Goal: Transaction & Acquisition: Book appointment/travel/reservation

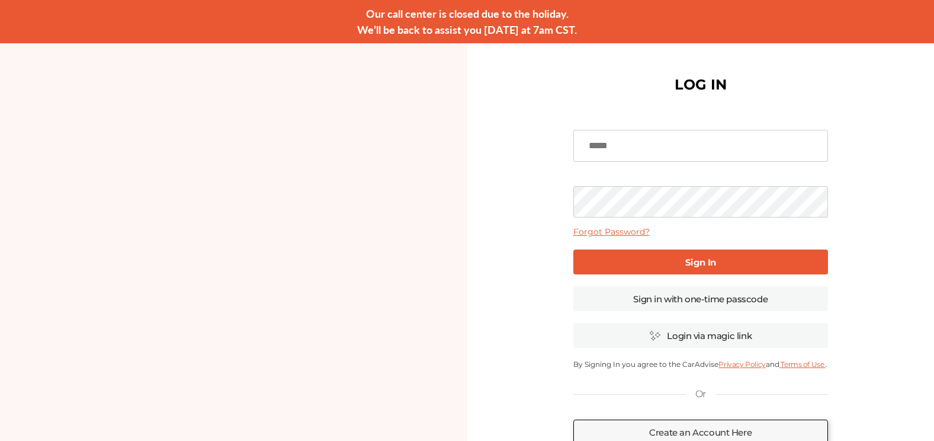
click at [685, 143] on input at bounding box center [700, 146] width 255 height 32
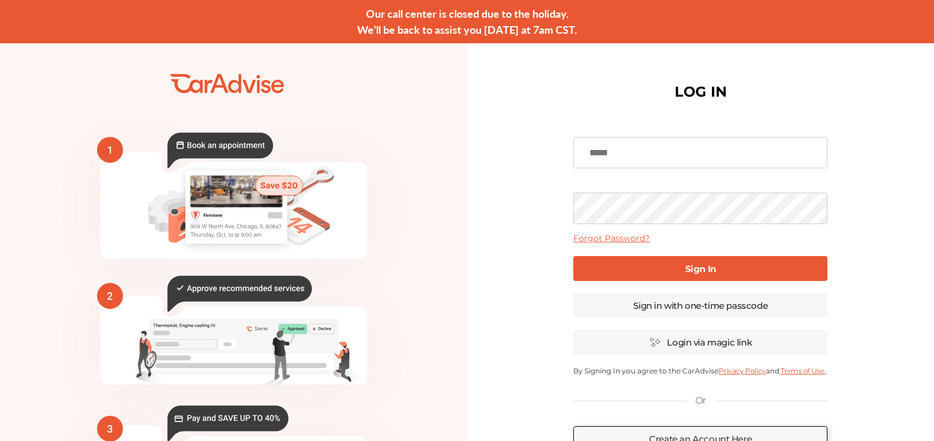
click at [684, 157] on input at bounding box center [700, 152] width 254 height 31
type input "**********"
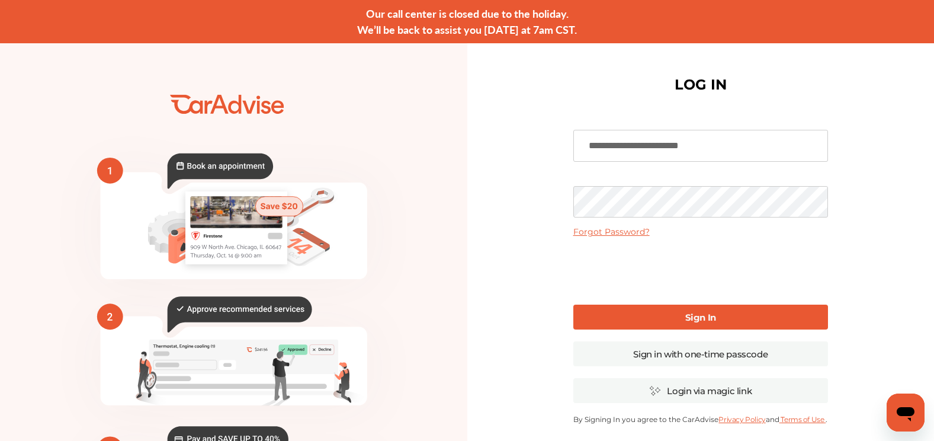
click at [702, 318] on b "Sign In" at bounding box center [700, 317] width 31 height 11
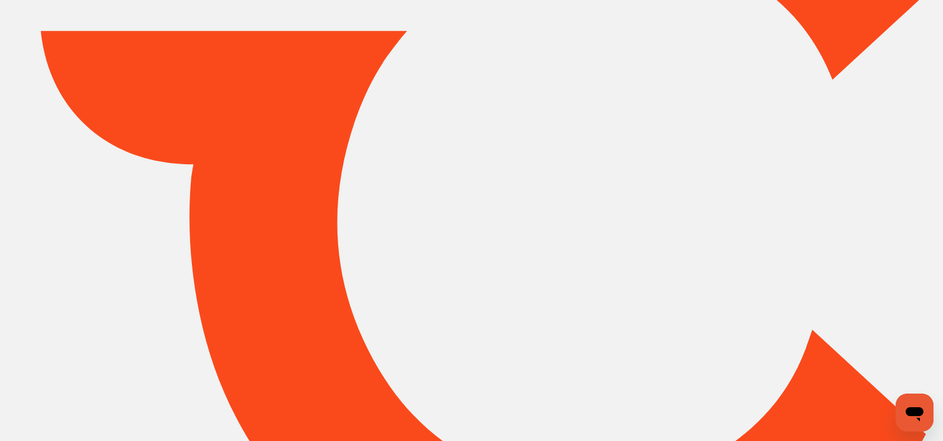
type input "*****"
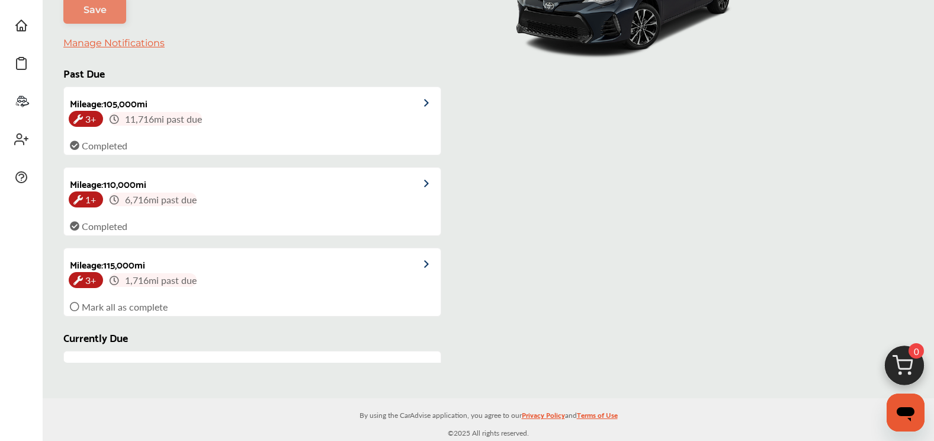
scroll to position [274, 0]
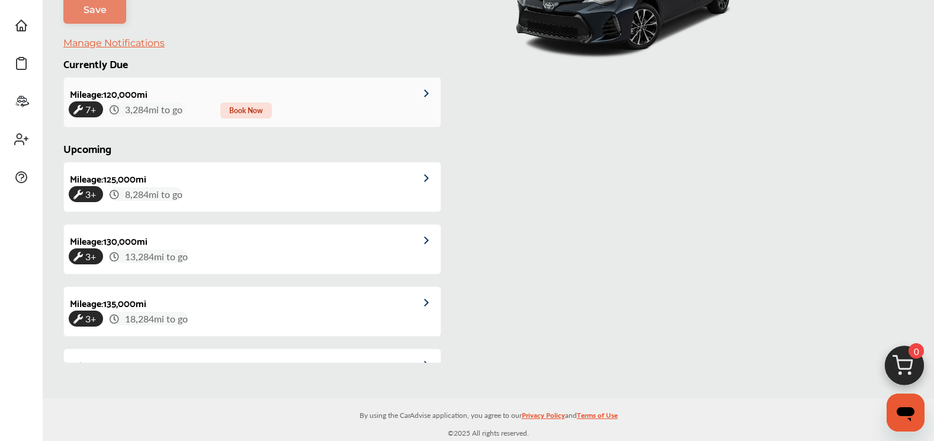
click at [255, 110] on span "Book Now" at bounding box center [246, 110] width 52 height 16
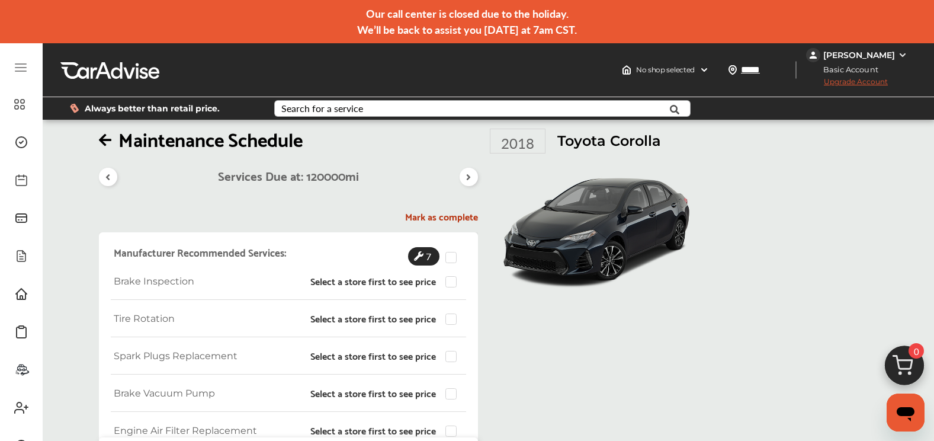
click at [334, 111] on div "Search for a service" at bounding box center [322, 108] width 82 height 9
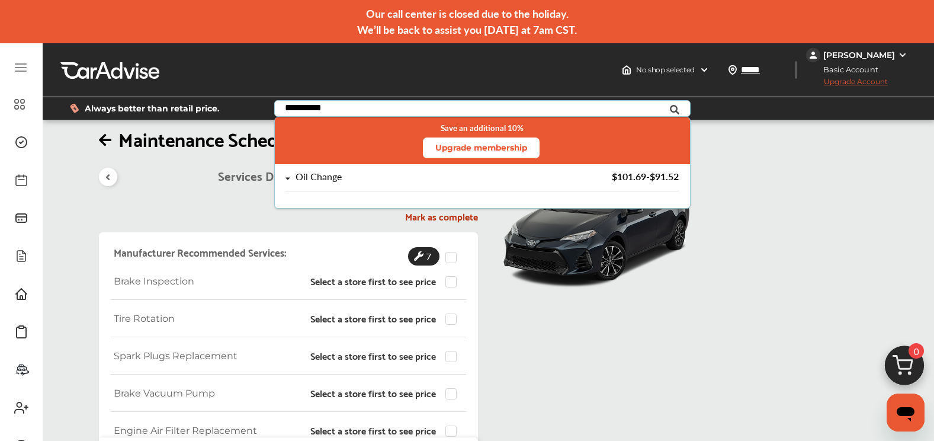
type input "**********"
click at [326, 176] on div "Oil Change" at bounding box center [319, 177] width 46 height 10
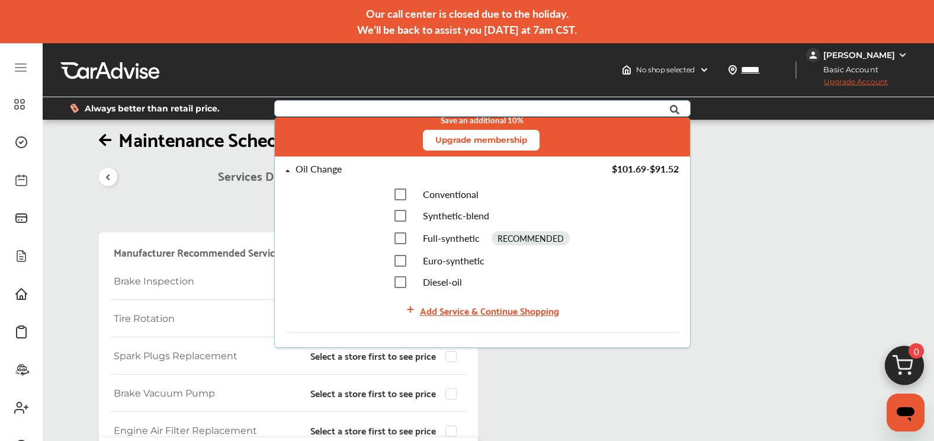
scroll to position [9, 0]
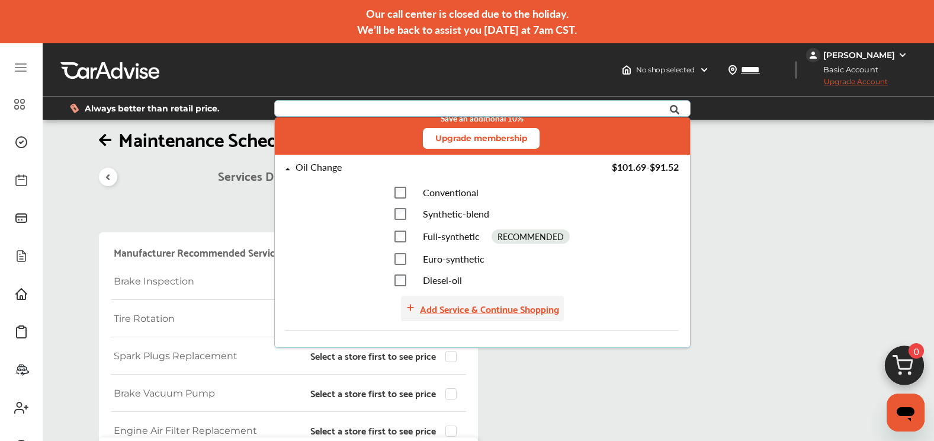
click at [532, 310] on div "Add Service & Continue Shopping" at bounding box center [489, 308] width 139 height 16
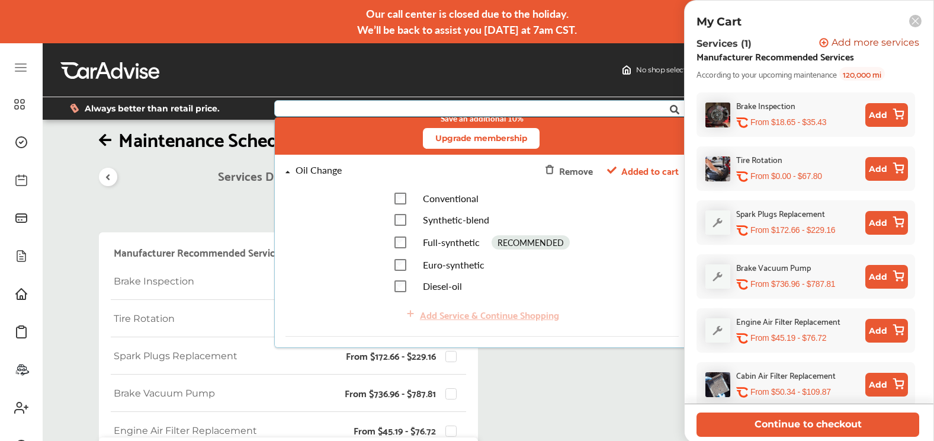
scroll to position [118, 0]
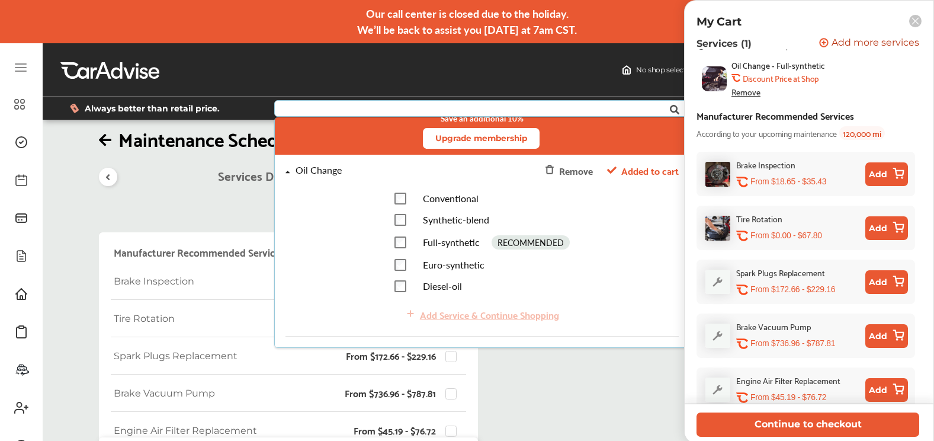
click at [880, 171] on button "Add" at bounding box center [886, 174] width 43 height 24
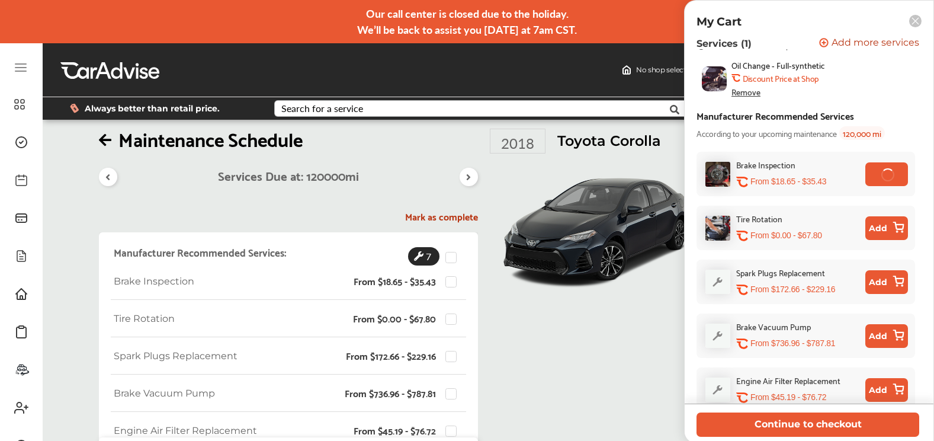
click at [881, 229] on button "Add" at bounding box center [886, 228] width 43 height 24
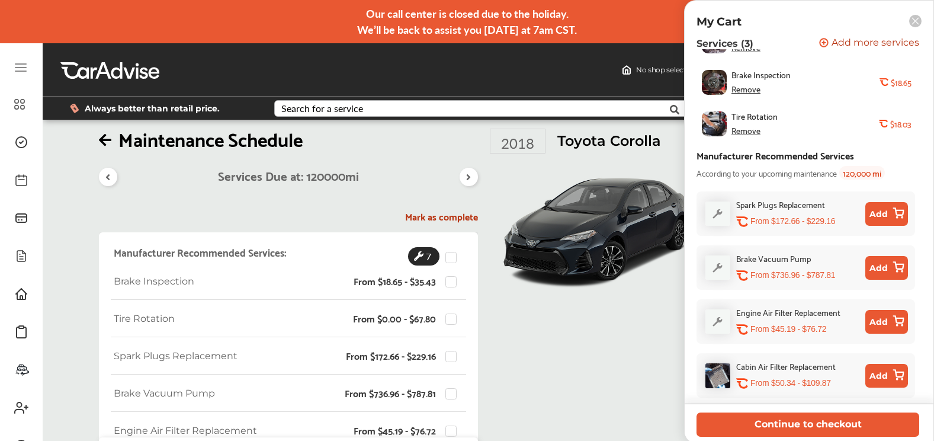
scroll to position [150, 0]
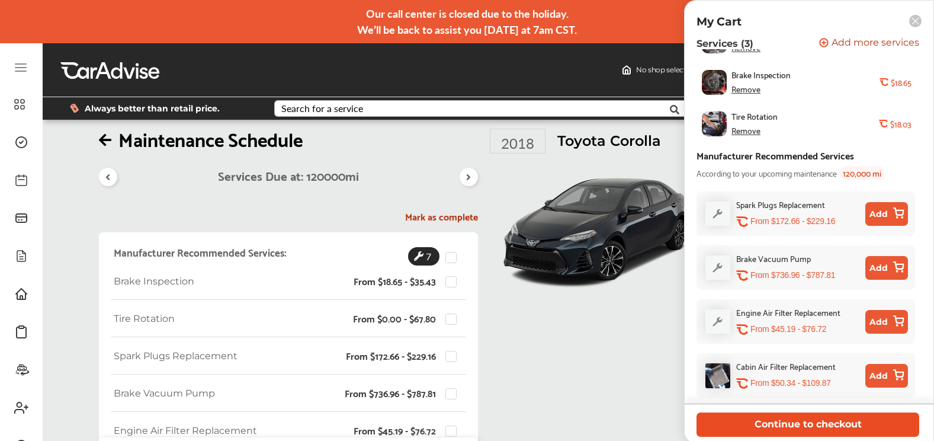
click at [845, 419] on button "Continue to checkout" at bounding box center [808, 424] width 223 height 24
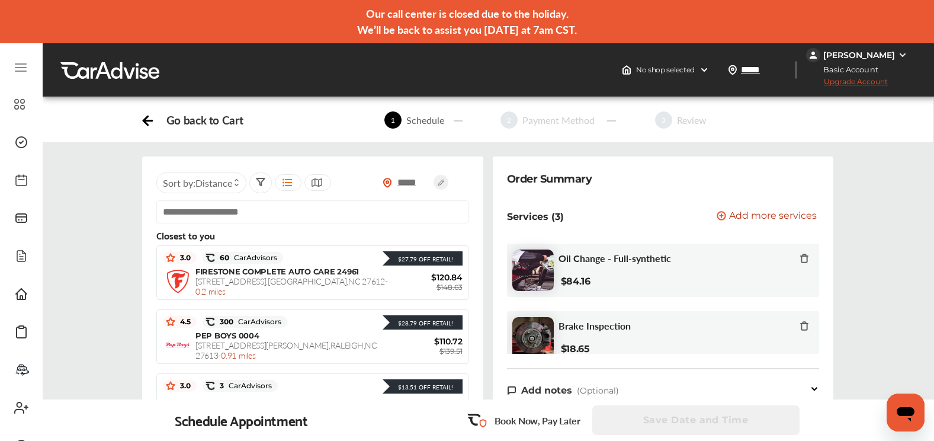
click at [446, 178] on circle at bounding box center [441, 182] width 15 height 15
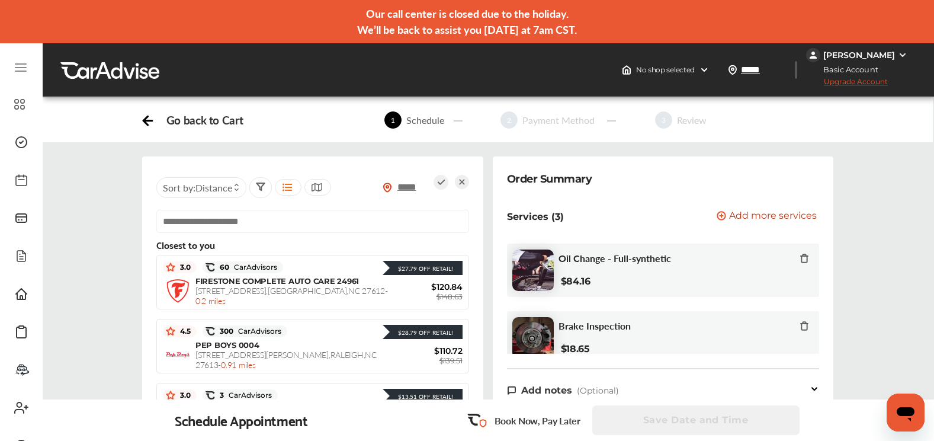
click at [377, 223] on input "text" at bounding box center [312, 221] width 313 height 23
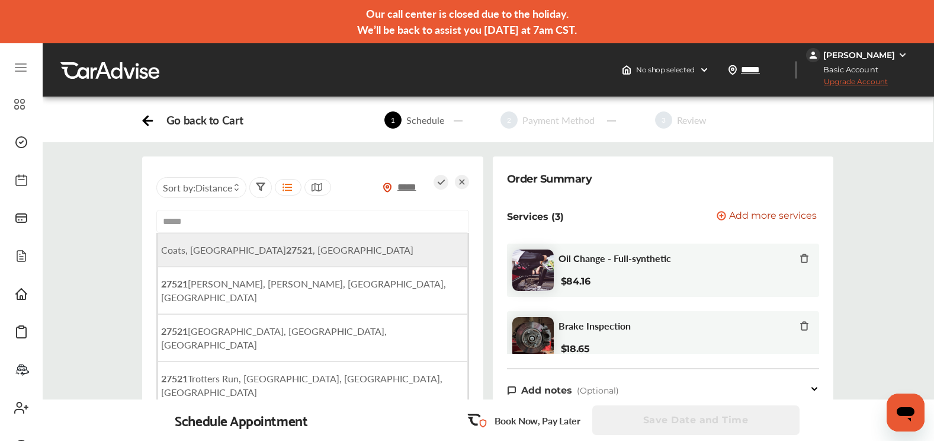
click at [249, 253] on span "Coats, [GEOGRAPHIC_DATA] , [GEOGRAPHIC_DATA]" at bounding box center [287, 250] width 252 height 14
type input "**********"
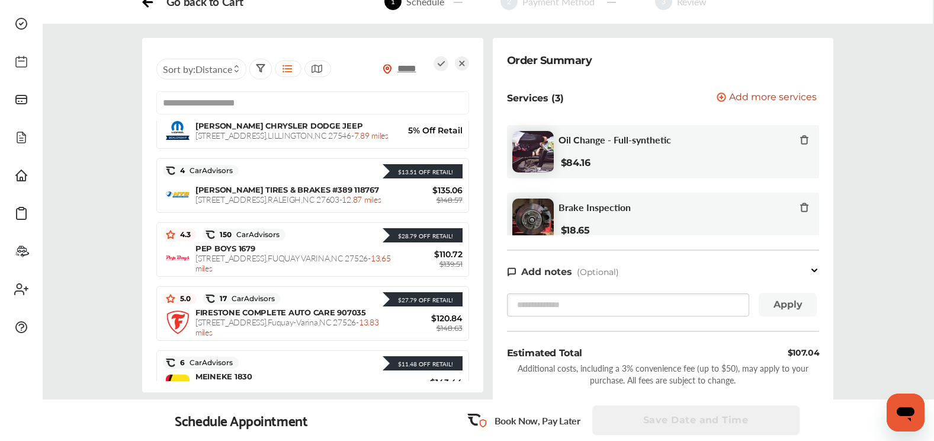
scroll to position [98, 0]
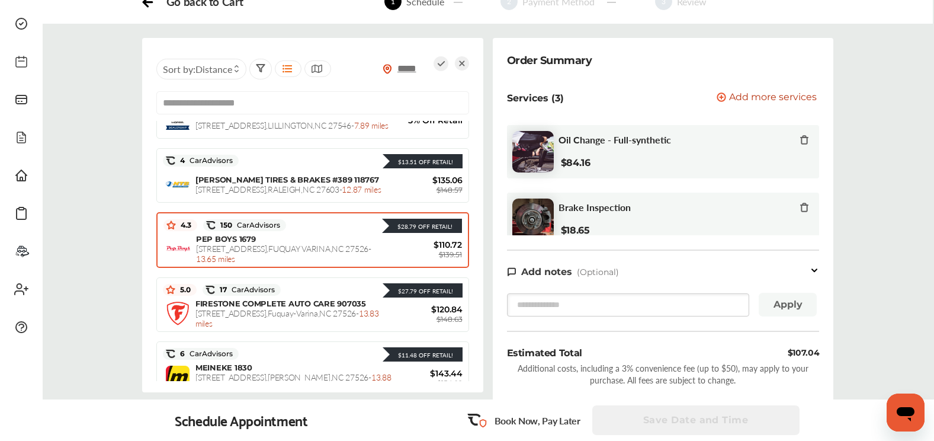
click at [324, 234] on div "PEP BOYS 1679 [STREET_ADDRESS] - 13.65 miles" at bounding box center [293, 249] width 195 height 30
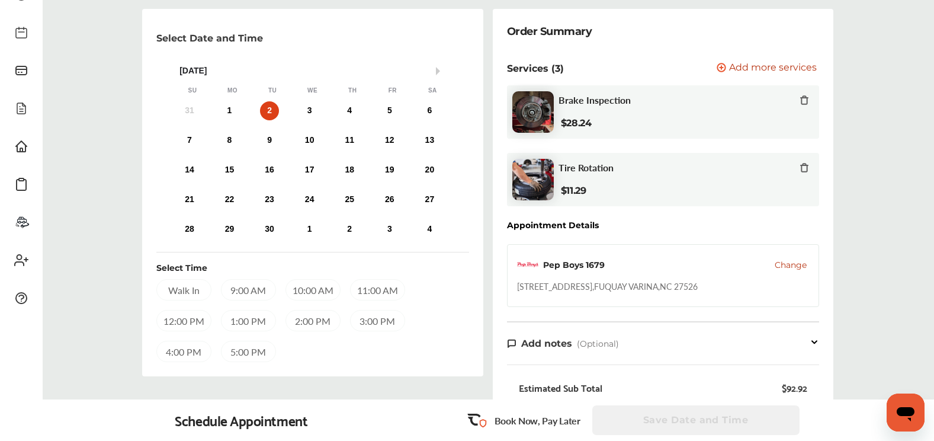
scroll to position [113, 0]
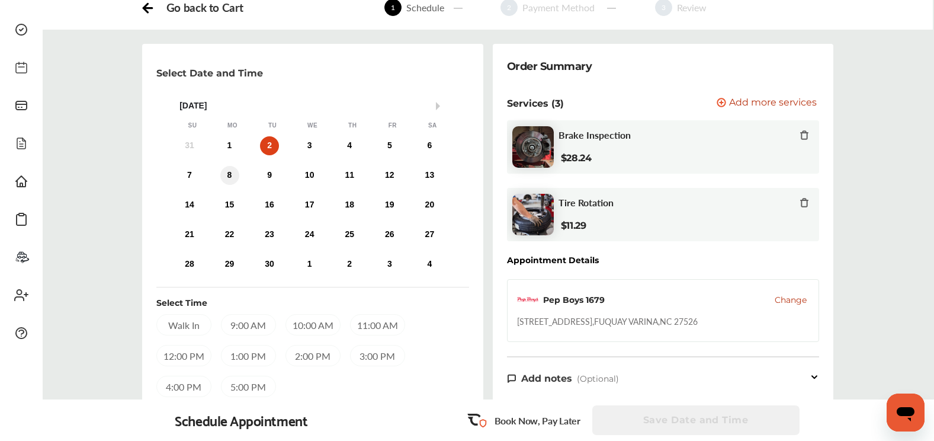
click at [231, 176] on div "8" at bounding box center [229, 175] width 19 height 19
click at [364, 357] on div "3:00 PM" at bounding box center [377, 355] width 55 height 21
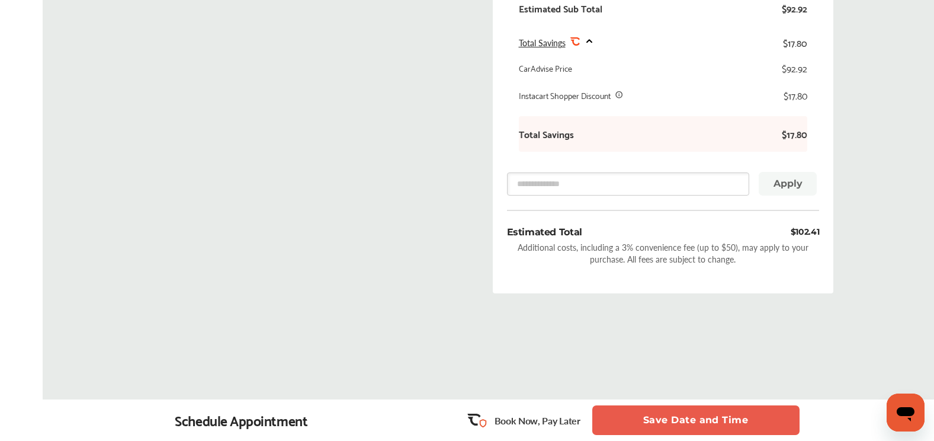
scroll to position [527, 0]
click at [697, 422] on button "Save Date and Time" at bounding box center [695, 420] width 207 height 30
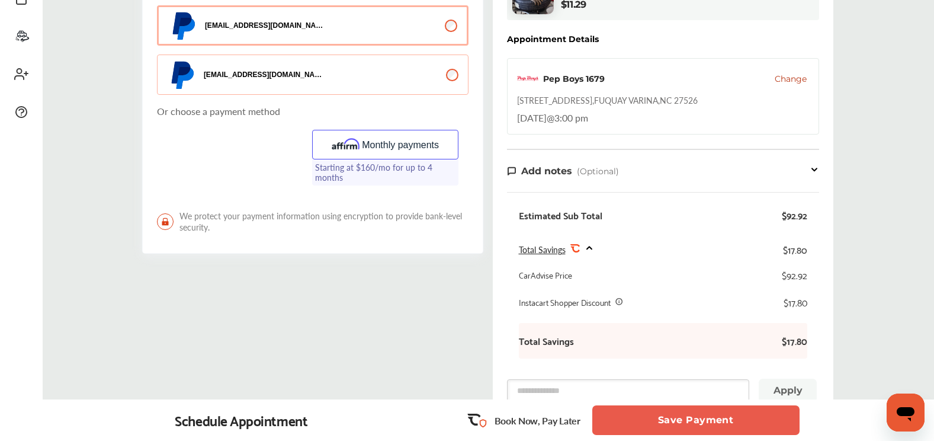
scroll to position [178, 0]
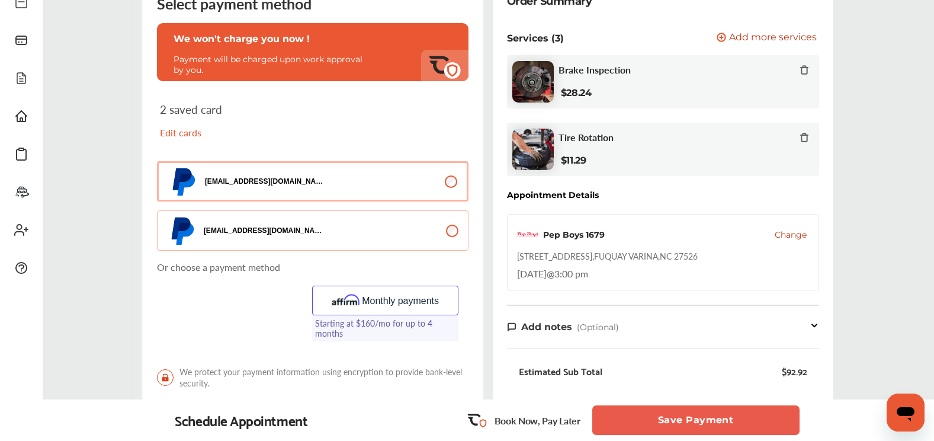
click at [718, 416] on button "Save Payment" at bounding box center [695, 420] width 207 height 30
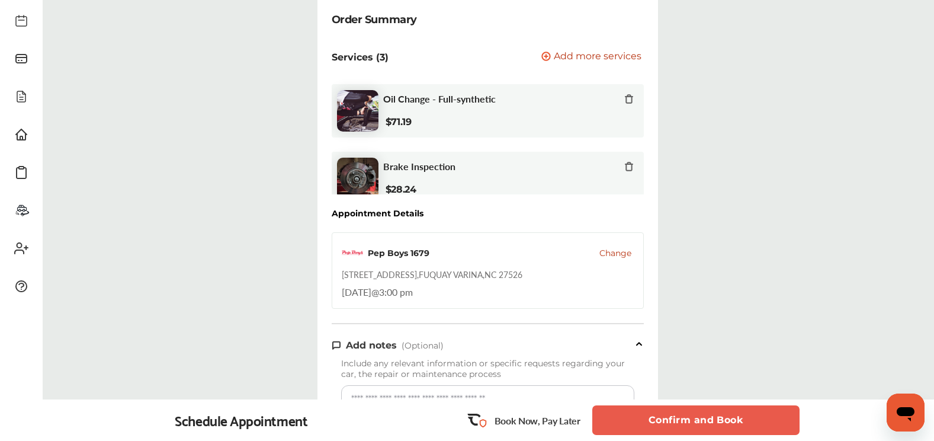
scroll to position [178, 0]
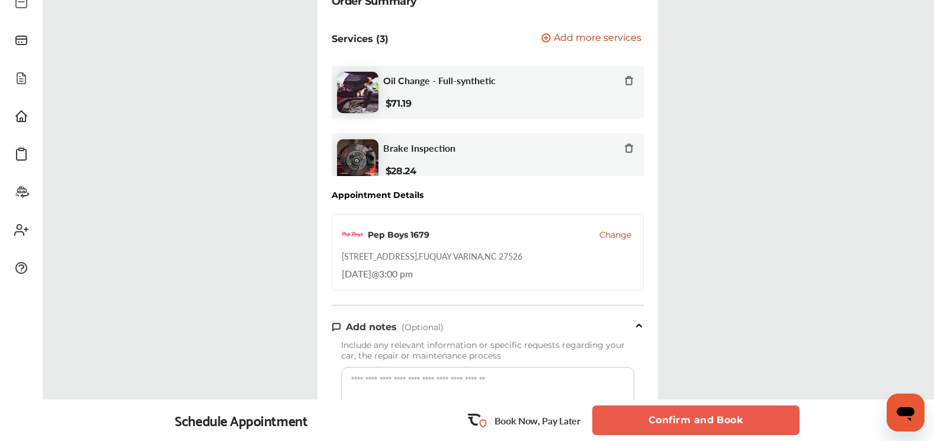
click at [686, 413] on button "Confirm and Book" at bounding box center [695, 420] width 207 height 30
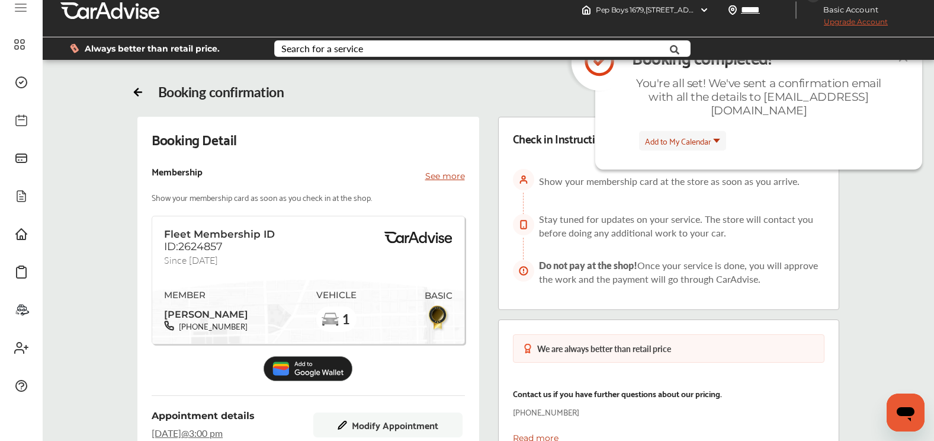
scroll to position [59, 0]
click at [668, 146] on span "Add to My Calendar" at bounding box center [678, 141] width 66 height 14
click at [682, 66] on div "Always better than retail price. Search for a service Search for... All Common …" at bounding box center [488, 48] width 856 height 41
click at [662, 73] on li "Outlook" at bounding box center [683, 68] width 86 height 23
click at [392, 98] on div "Booking confirmation" at bounding box center [488, 92] width 713 height 17
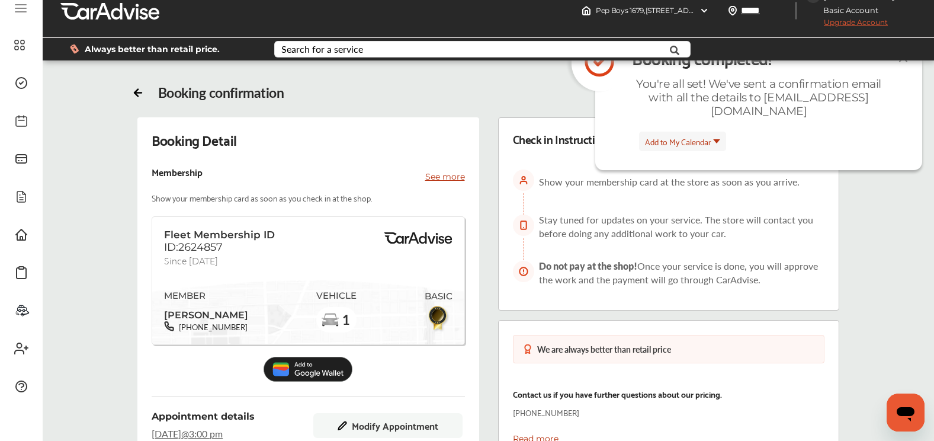
click at [301, 367] on img at bounding box center [308, 369] width 89 height 24
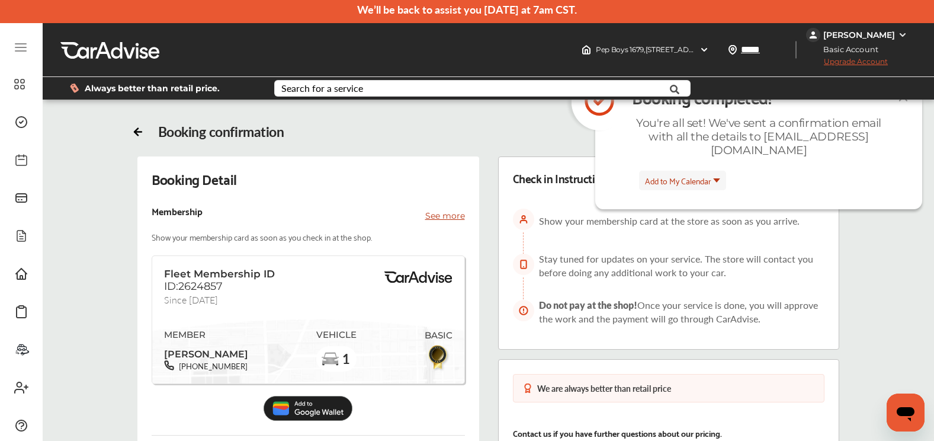
scroll to position [0, 0]
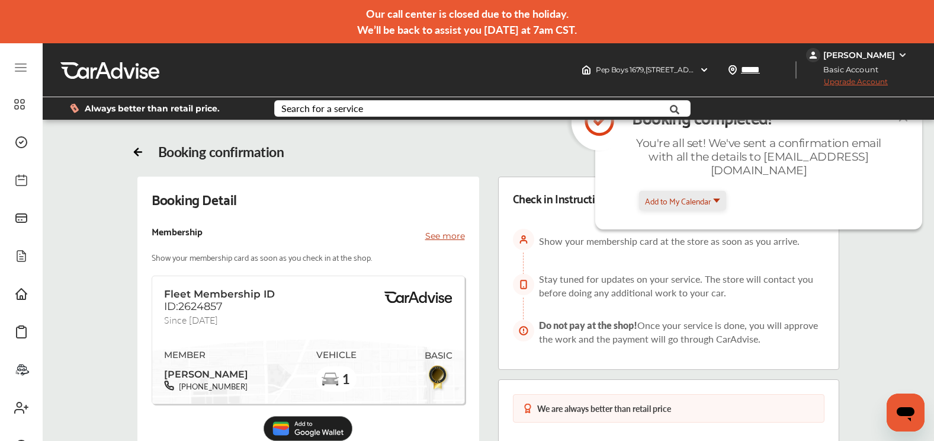
click at [689, 201] on span "Add to My Calendar" at bounding box center [678, 201] width 66 height 14
